Goal: Task Accomplishment & Management: Manage account settings

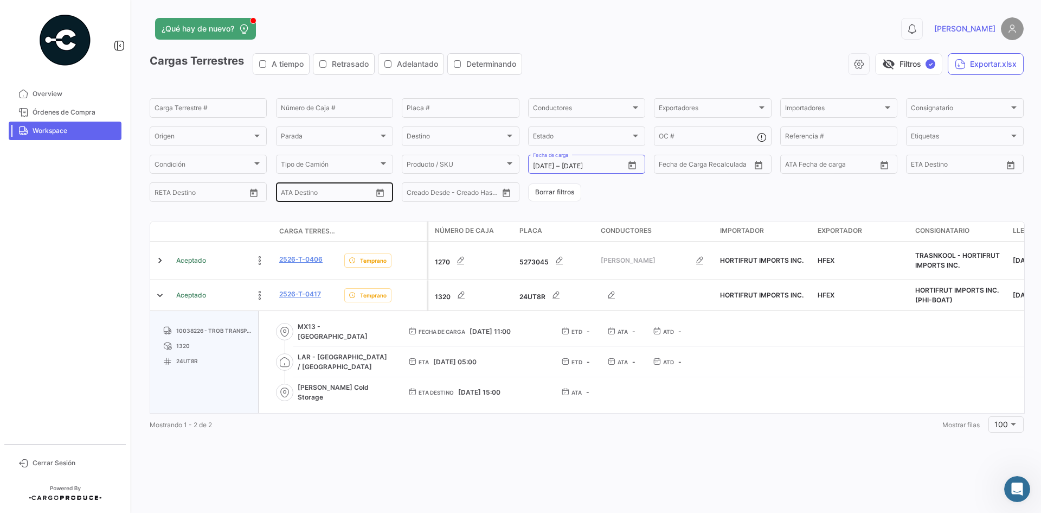
scroll to position [79, 0]
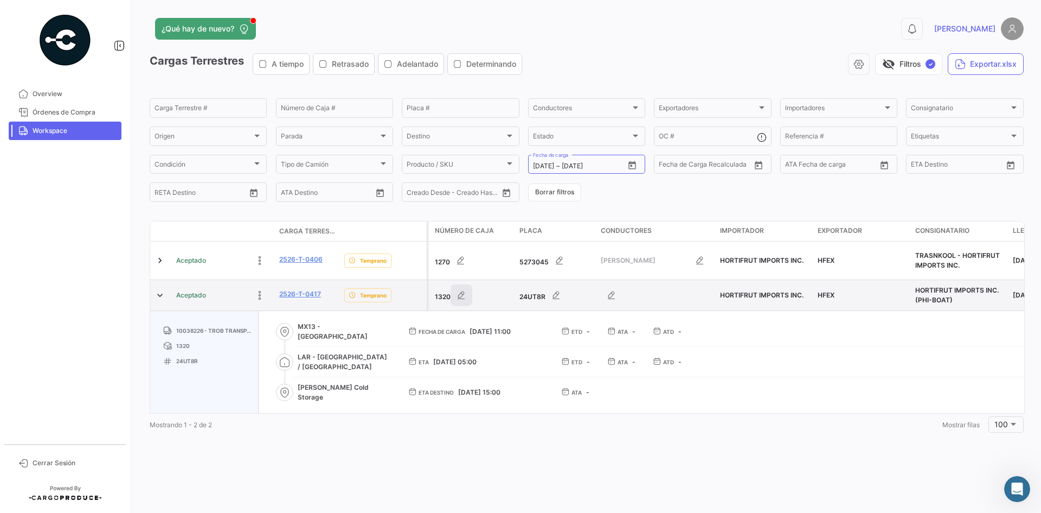
click at [463, 294] on icon "button" at bounding box center [461, 295] width 11 height 11
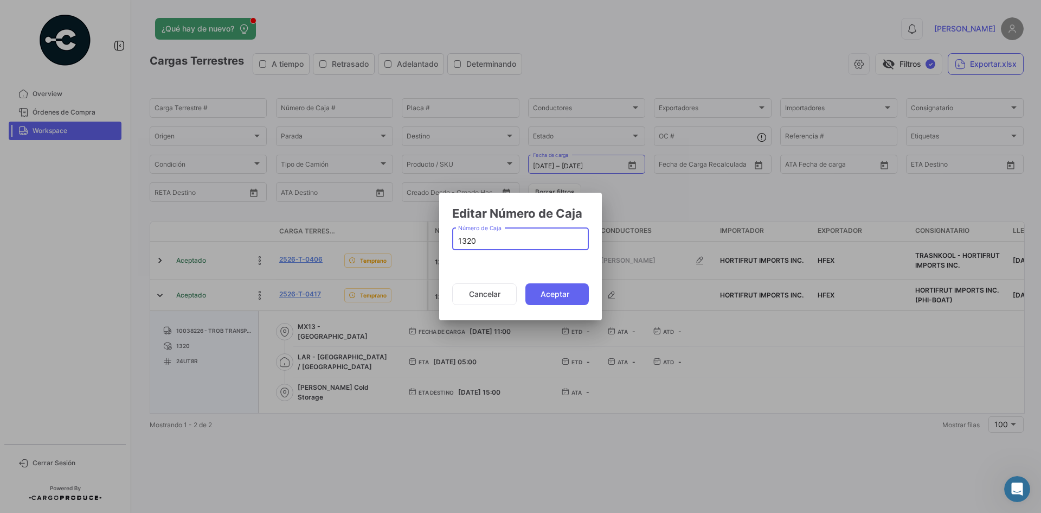
drag, startPoint x: 483, startPoint y: 239, endPoint x: 424, endPoint y: 243, distance: 59.3
click at [424, 243] on div "Editar Número de Caja 1320 Número de Caja Cancelar Aceptar" at bounding box center [520, 256] width 1041 height 513
type input "1238"
click at [542, 295] on button "Aceptar" at bounding box center [557, 294] width 63 height 22
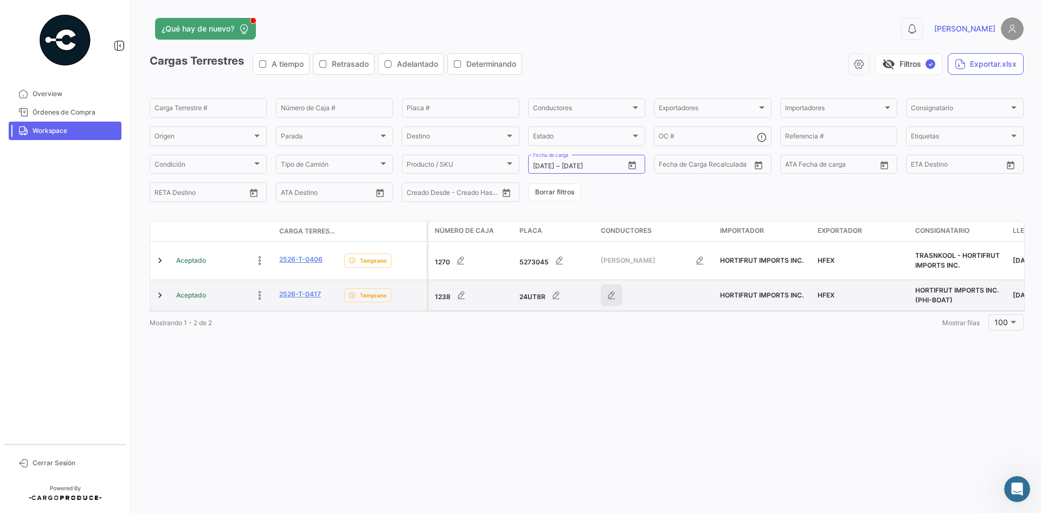
click at [612, 296] on icon "button" at bounding box center [611, 295] width 11 height 11
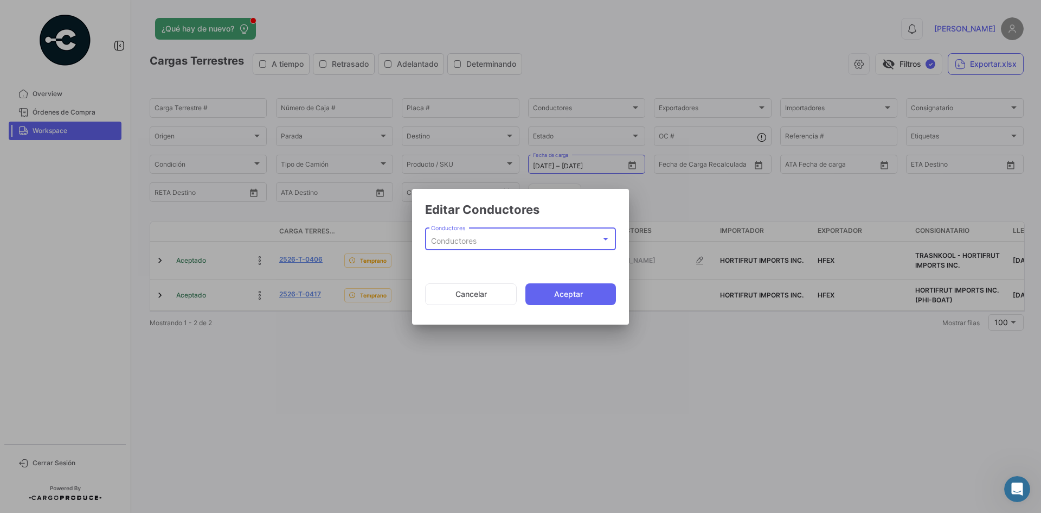
click at [505, 238] on div "Conductores" at bounding box center [516, 240] width 170 height 9
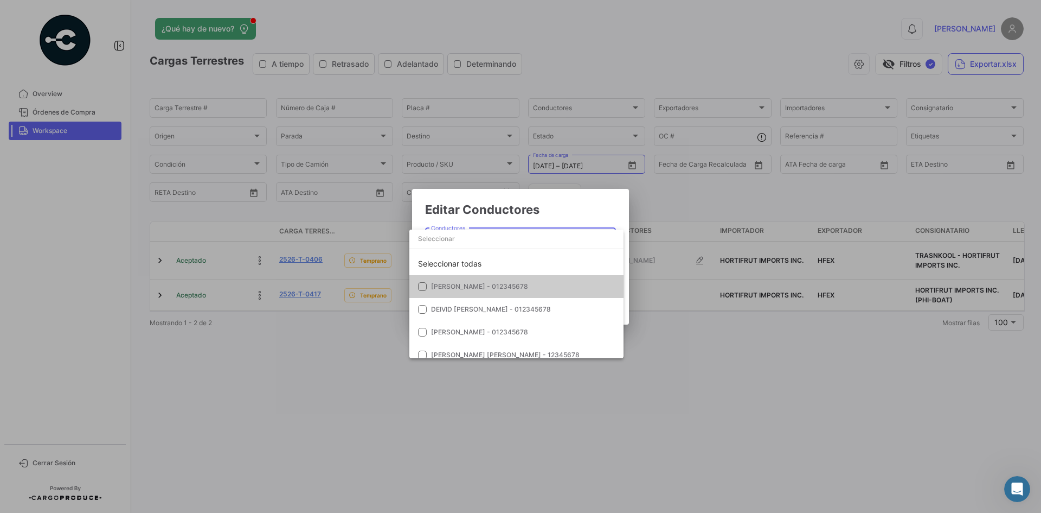
paste input "[PERSON_NAME]"
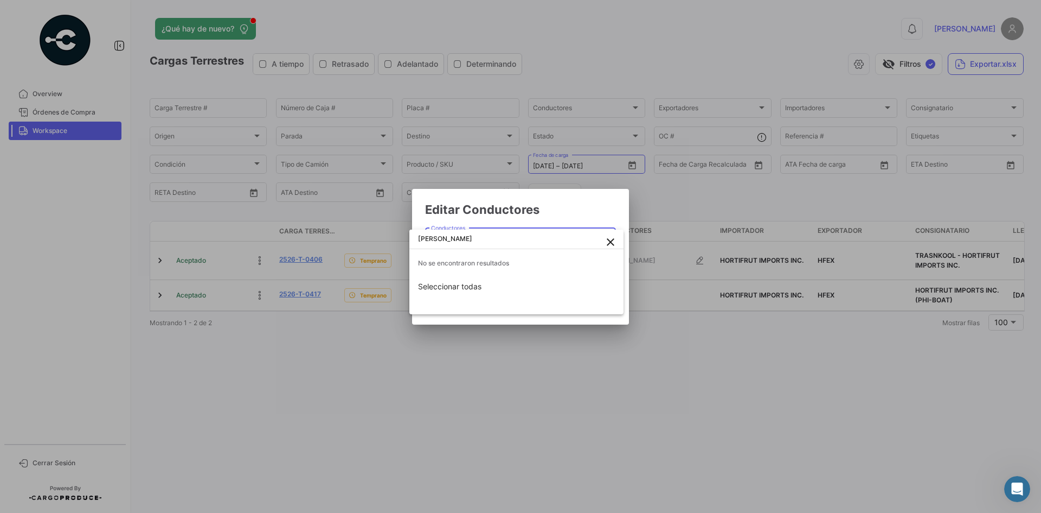
type input "[PERSON_NAME]"
click at [585, 216] on div at bounding box center [520, 256] width 1041 height 513
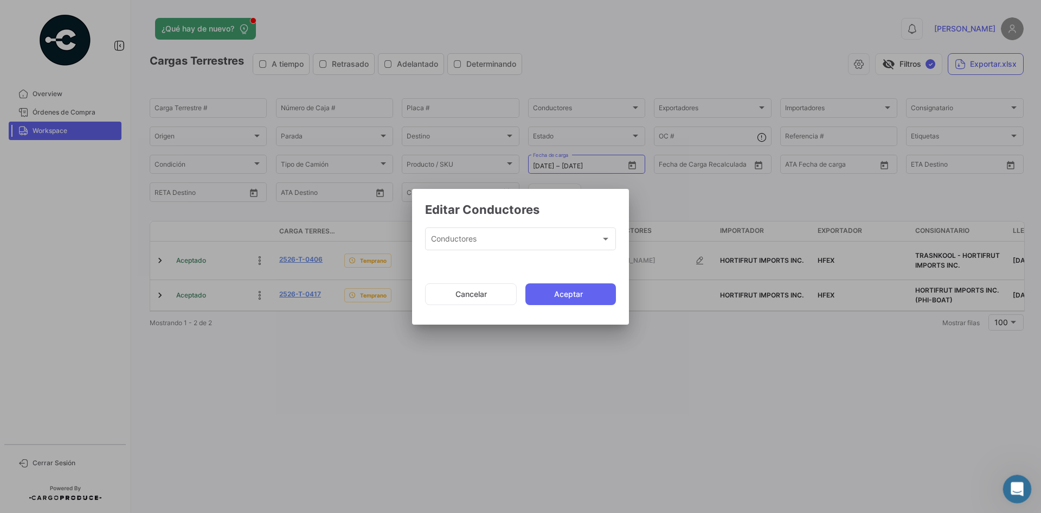
click at [1003, 489] on html at bounding box center [1016, 487] width 26 height 26
click at [470, 282] on mat-dialog-actions "Cancelar Aceptar" at bounding box center [520, 294] width 191 height 37
click at [483, 298] on button "Cancelar" at bounding box center [471, 294] width 92 height 22
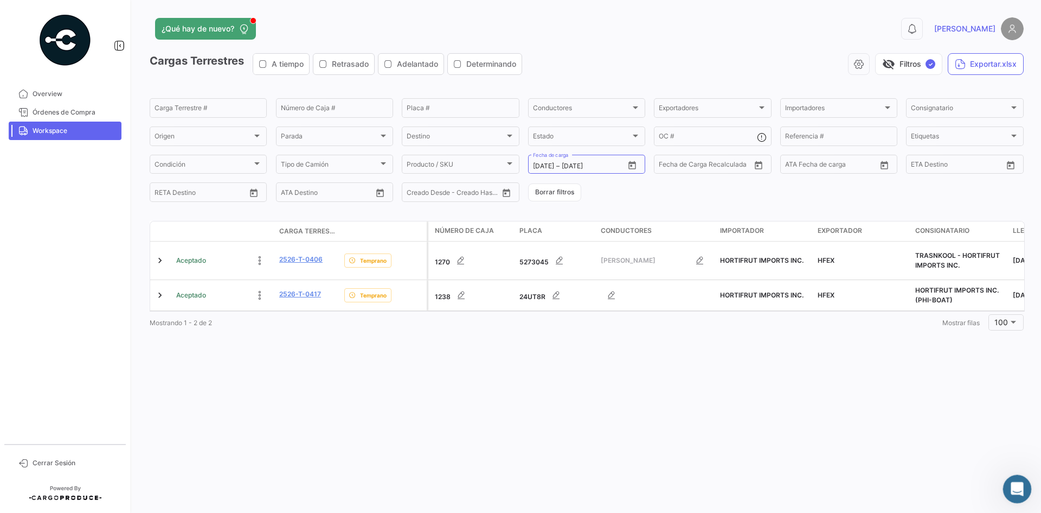
click at [1021, 493] on div "Abrir Intercom Messenger" at bounding box center [1016, 487] width 36 height 36
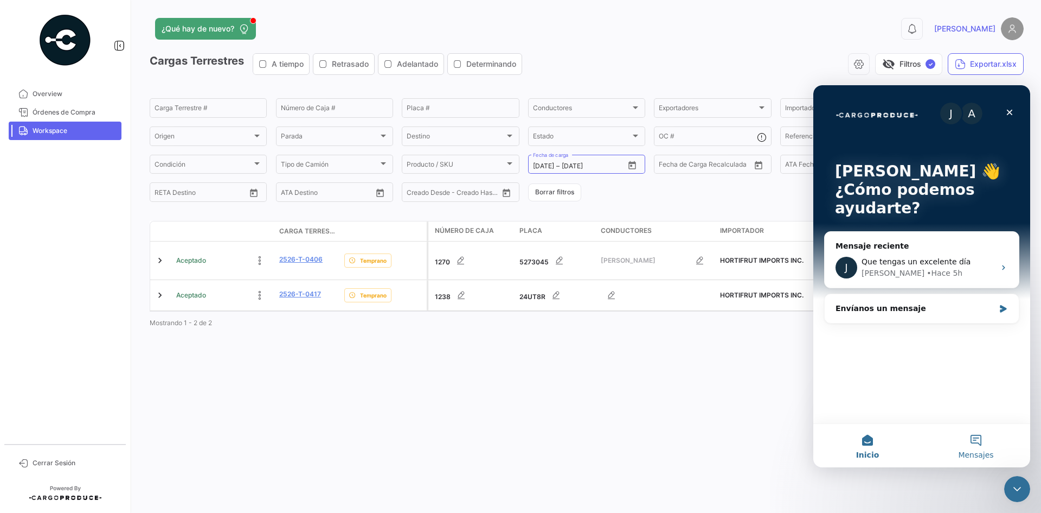
click at [970, 441] on button "Mensajes" at bounding box center [976, 445] width 108 height 43
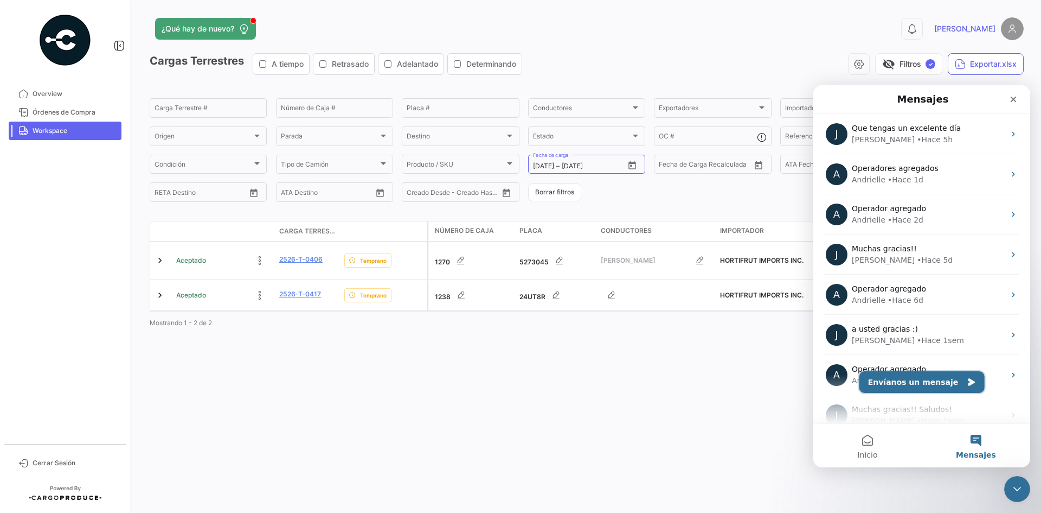
click at [913, 382] on button "Envíanos un mensaje" at bounding box center [922, 382] width 125 height 22
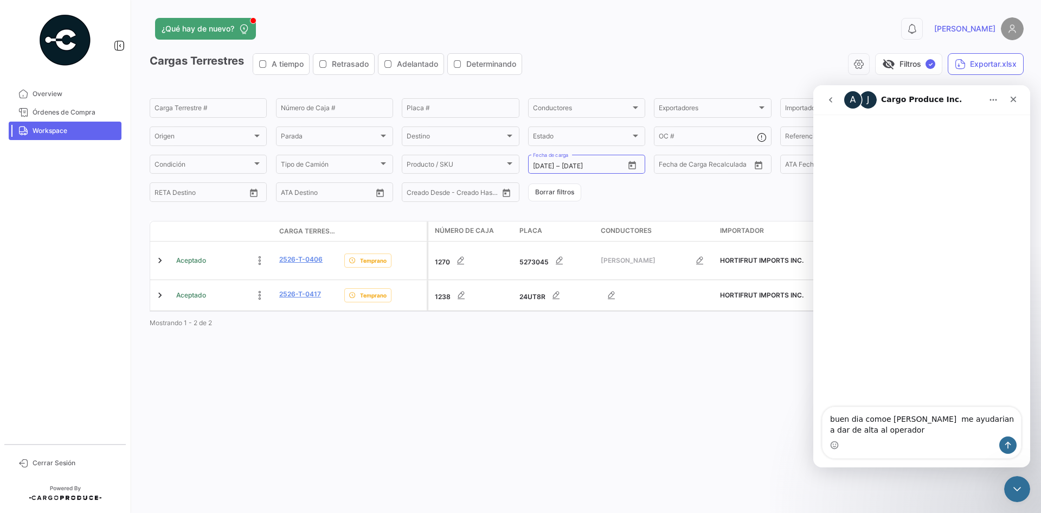
type textarea "buen dia comoe [PERSON_NAME] me ayudarian a dar de alta al operador [PERSON_NAM…"
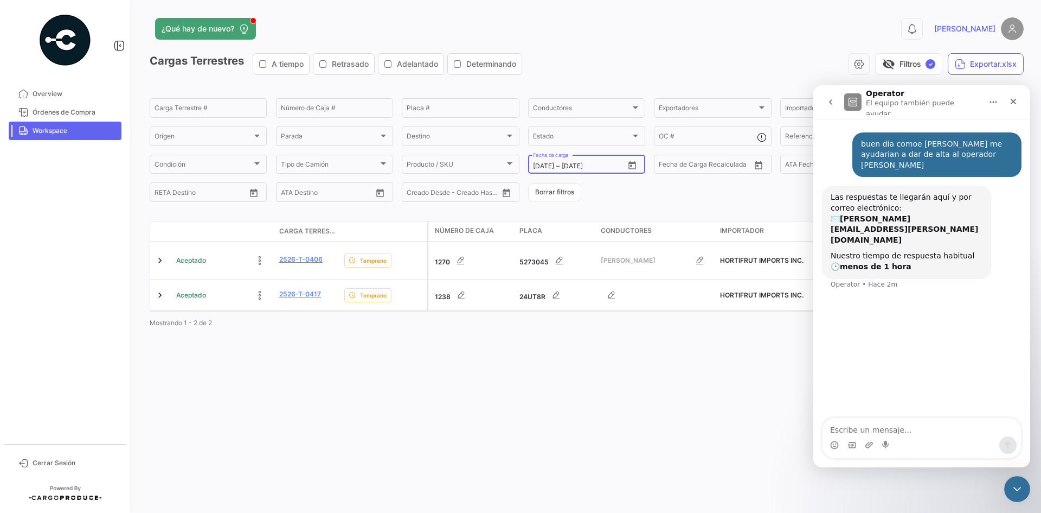
click at [630, 165] on icon "Open calendar" at bounding box center [633, 166] width 10 height 10
click at [597, 321] on div "24" at bounding box center [598, 319] width 17 height 20
type input "[DATE]"
click at [598, 321] on div "24" at bounding box center [598, 319] width 17 height 20
type input "[DATE]"
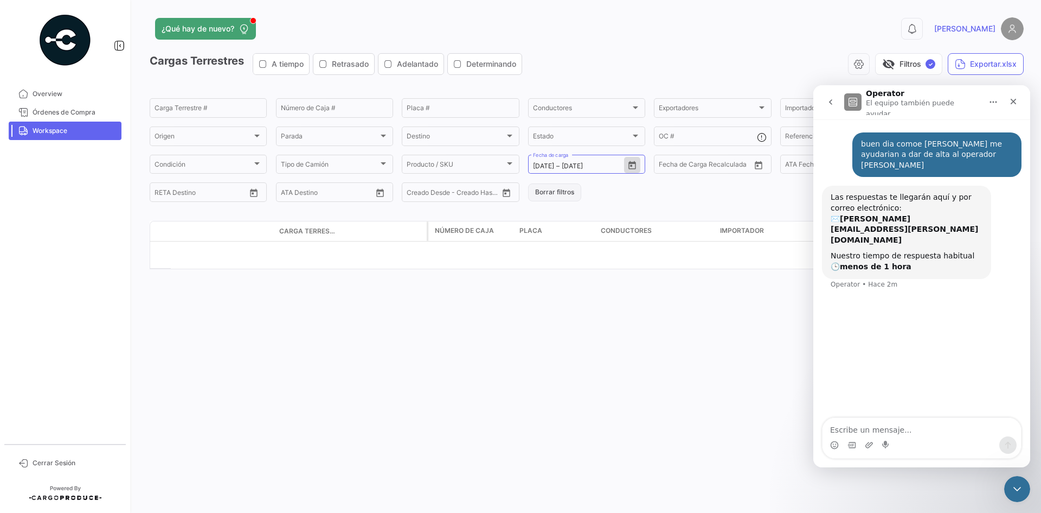
click at [557, 195] on button "Borrar filtros" at bounding box center [554, 192] width 53 height 18
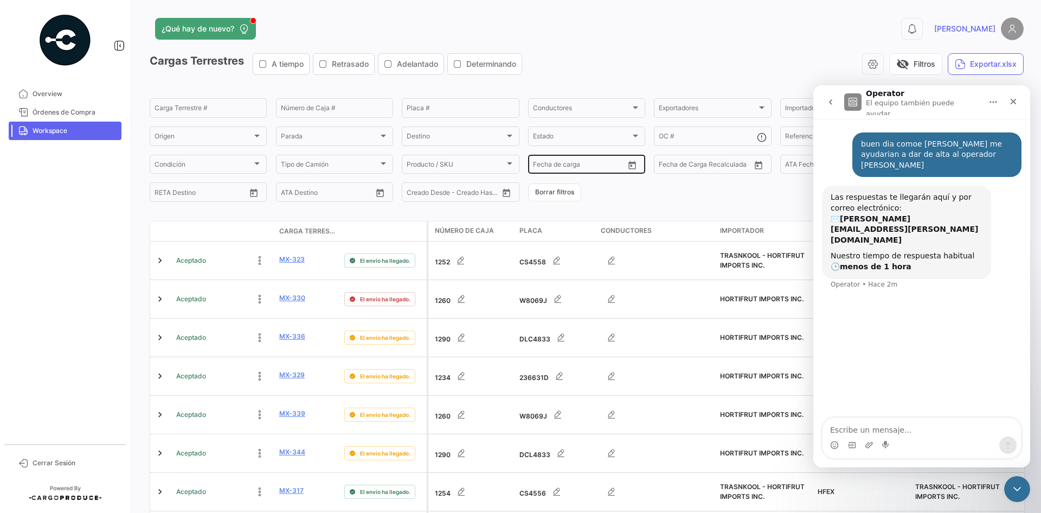
click at [629, 172] on button "Open calendar" at bounding box center [632, 165] width 16 height 16
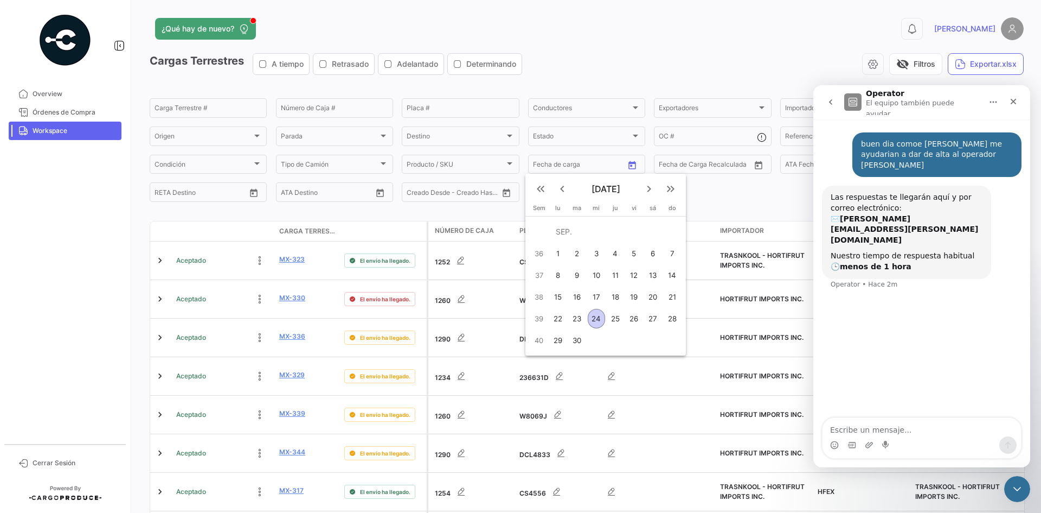
click at [582, 318] on div "23" at bounding box center [576, 319] width 17 height 20
type input "[DATE]"
click at [582, 318] on div "23" at bounding box center [576, 319] width 17 height 20
type input "[DATE]"
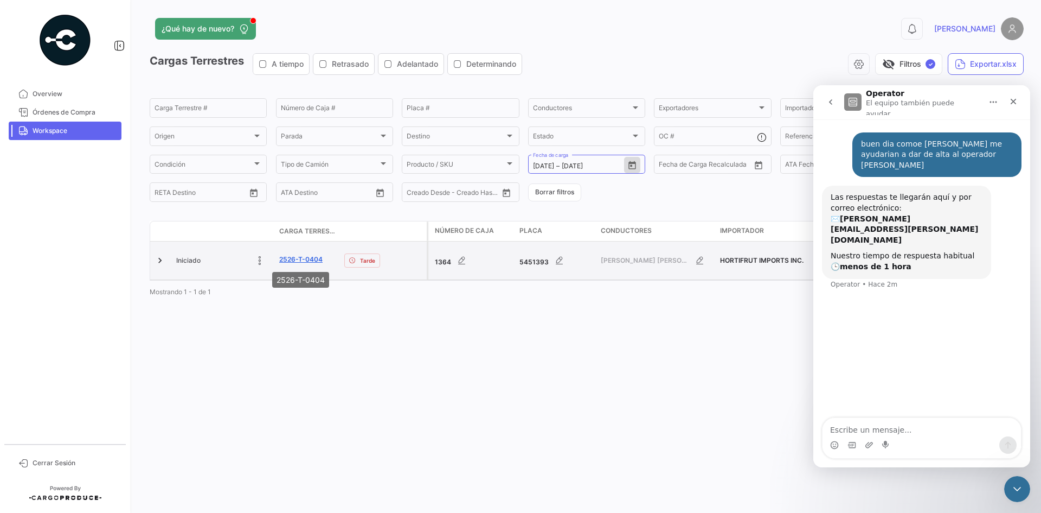
click at [300, 260] on link "2526-T-0404" at bounding box center [300, 259] width 43 height 10
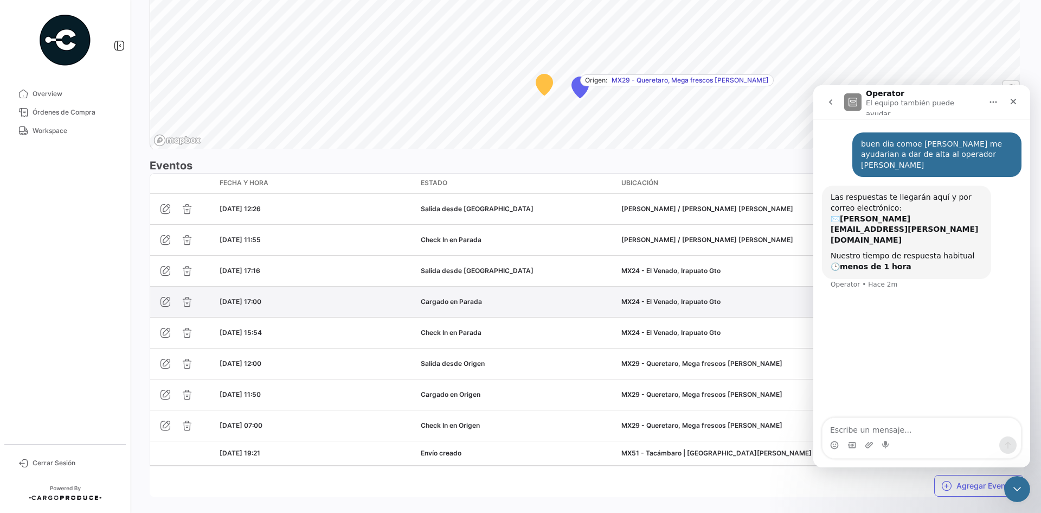
scroll to position [847, 0]
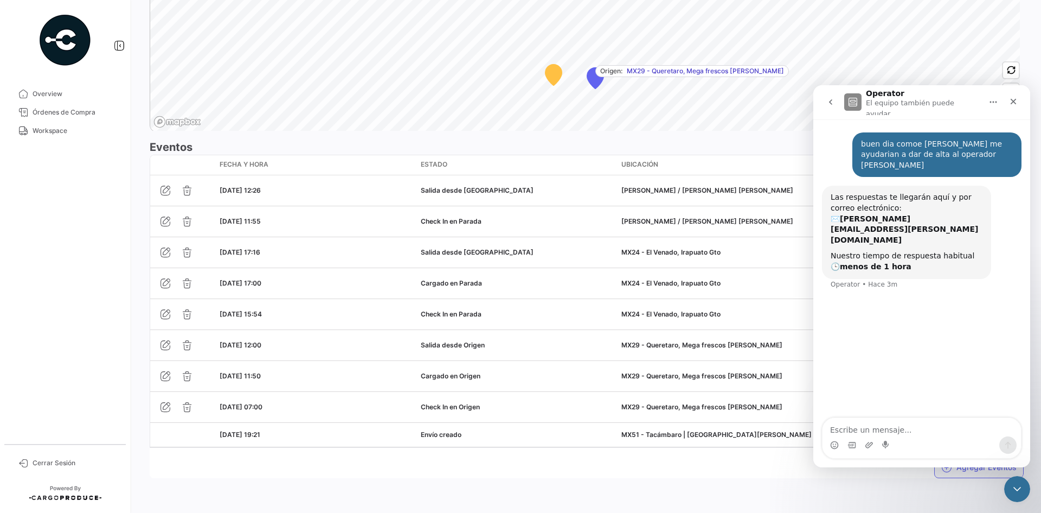
click at [959, 469] on button "Agregar Eventos" at bounding box center [979, 467] width 89 height 22
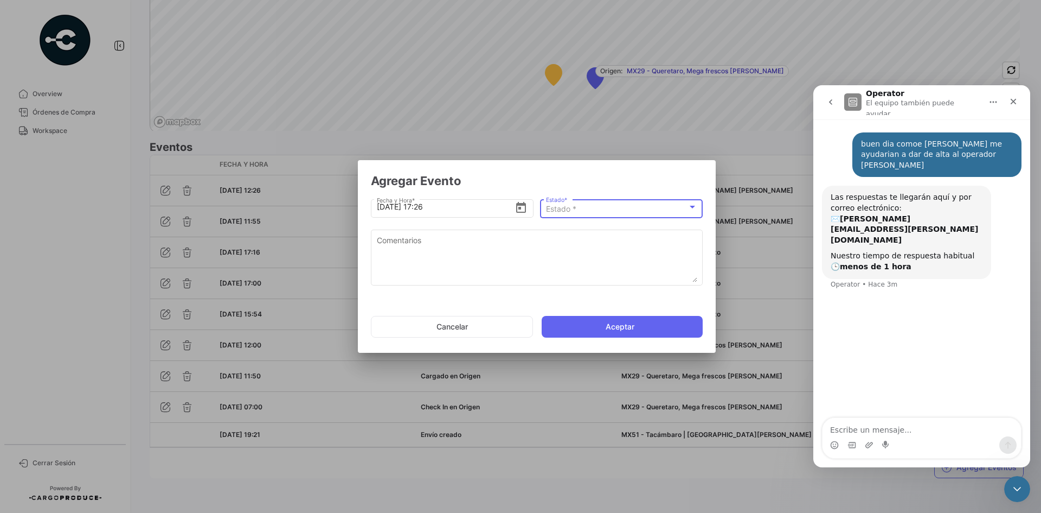
click at [594, 209] on div "Estado *" at bounding box center [617, 208] width 142 height 9
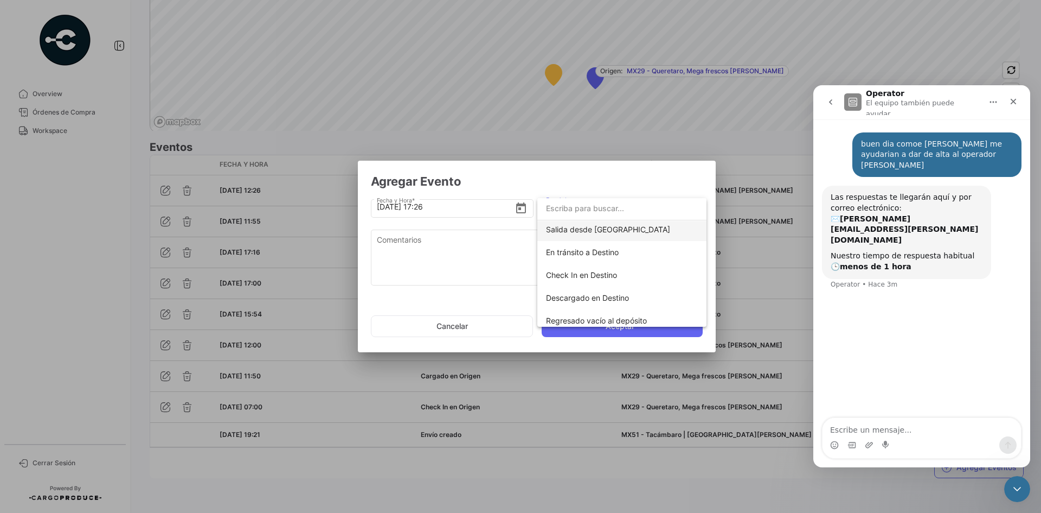
scroll to position [163, 0]
click at [605, 257] on span "En tránsito a Destino" at bounding box center [622, 251] width 152 height 23
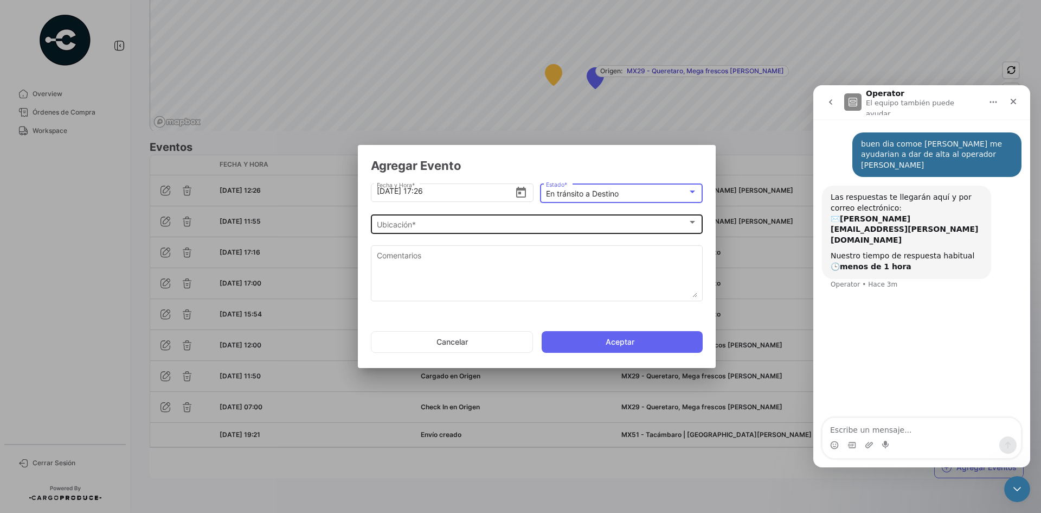
click at [460, 227] on div "Ubicación *" at bounding box center [532, 224] width 311 height 9
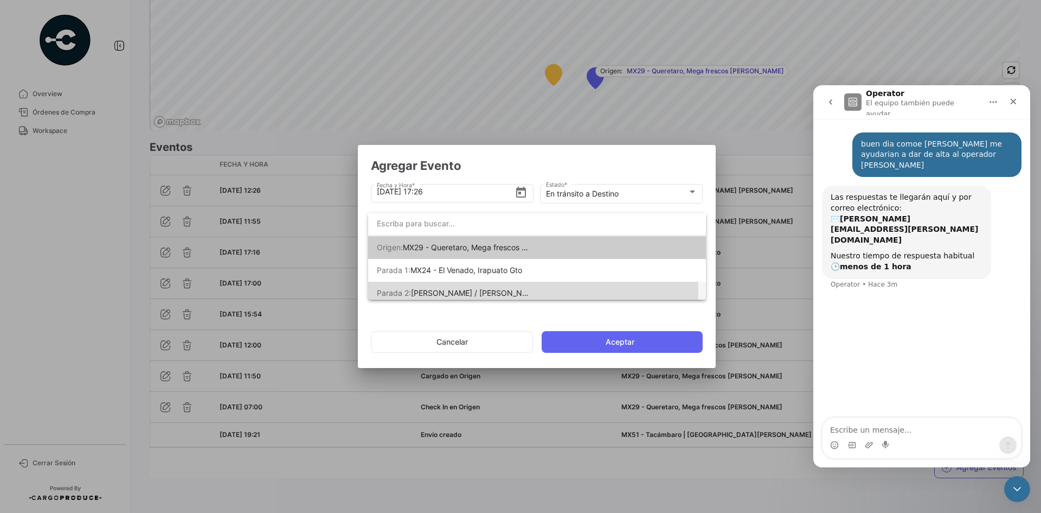
click at [477, 291] on span "[PERSON_NAME] / [PERSON_NAME] [PERSON_NAME]" at bounding box center [507, 292] width 193 height 9
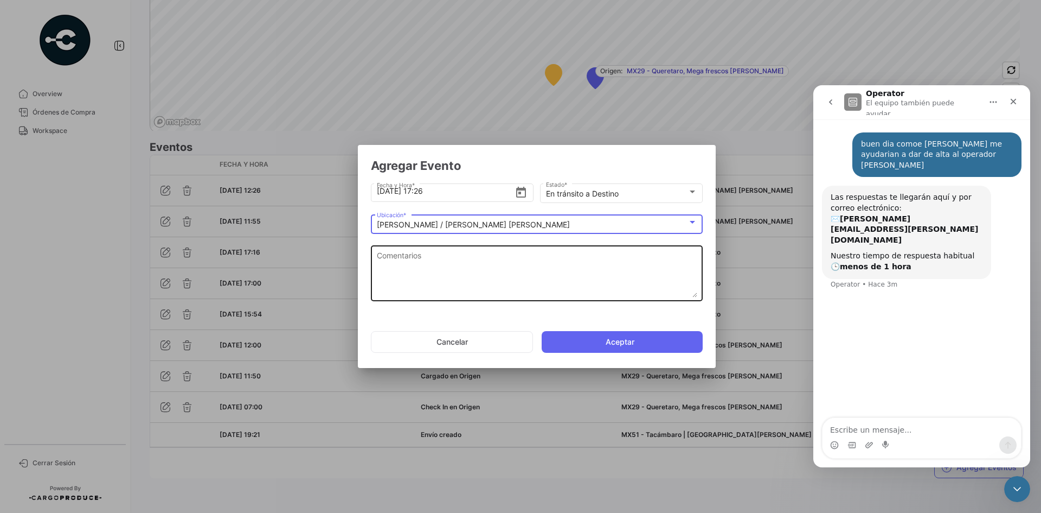
click at [462, 274] on textarea "Comentarios" at bounding box center [537, 273] width 321 height 48
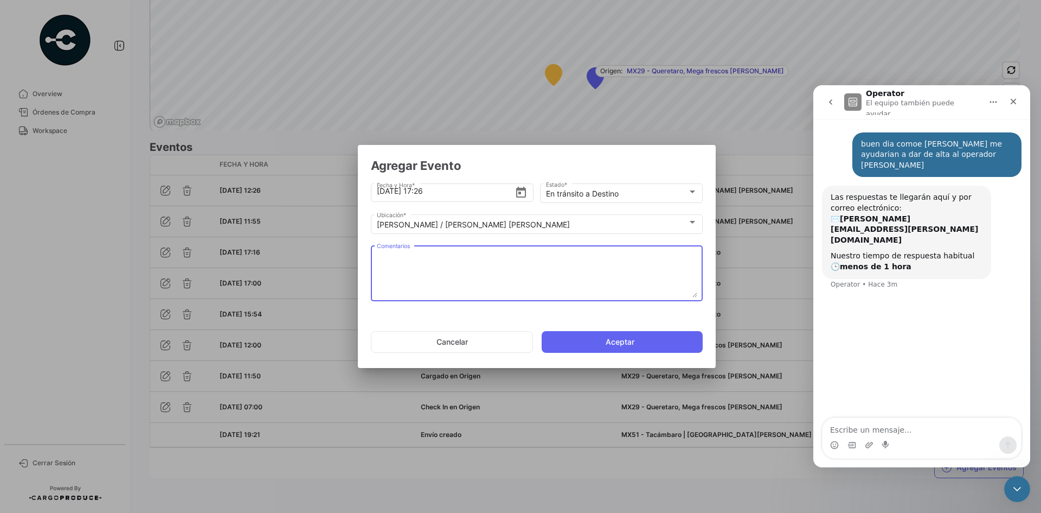
paste textarea "Hora en la que la unidad queda liberada de aduanas y se dirige al destino"
type textarea "Hora en la que la unidad queda liberada de aduanas y se dirige al destino"
